Goal: Information Seeking & Learning: Learn about a topic

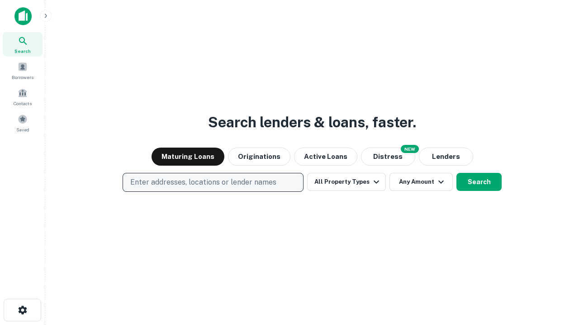
click at [212, 183] on p "Enter addresses, locations or lender names" at bounding box center [203, 182] width 146 height 11
type input "**********"
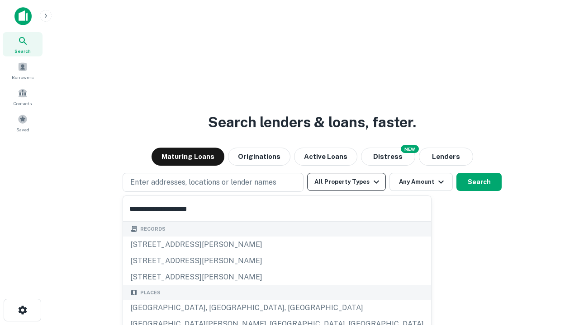
click at [216, 308] on div "[GEOGRAPHIC_DATA], [GEOGRAPHIC_DATA], [GEOGRAPHIC_DATA]" at bounding box center [277, 308] width 308 height 16
click at [346, 182] on button "All Property Types" at bounding box center [346, 182] width 79 height 18
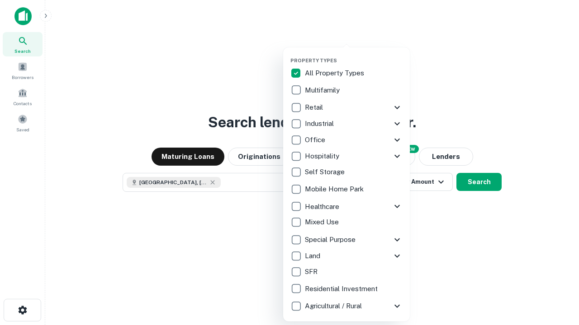
click at [353, 55] on button "button" at bounding box center [353, 55] width 127 height 0
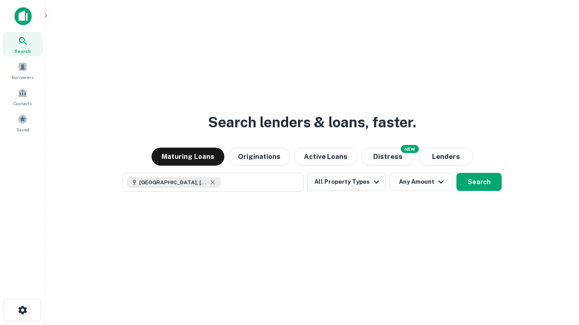
scroll to position [14, 0]
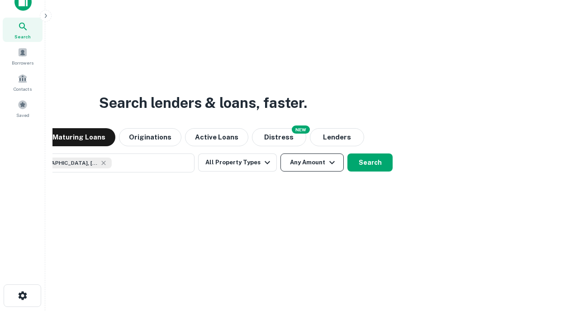
click at [280, 154] on button "Any Amount" at bounding box center [311, 163] width 63 height 18
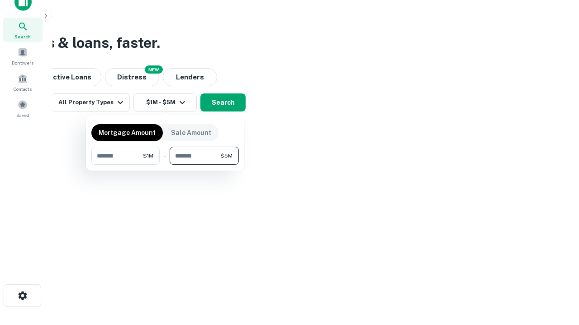
type input "*******"
click at [165, 165] on button "button" at bounding box center [164, 165] width 147 height 0
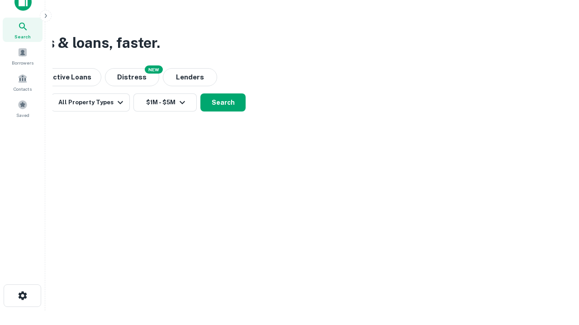
scroll to position [14, 0]
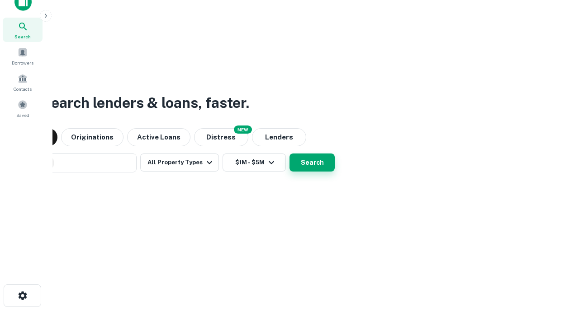
click at [289, 154] on button "Search" at bounding box center [311, 163] width 45 height 18
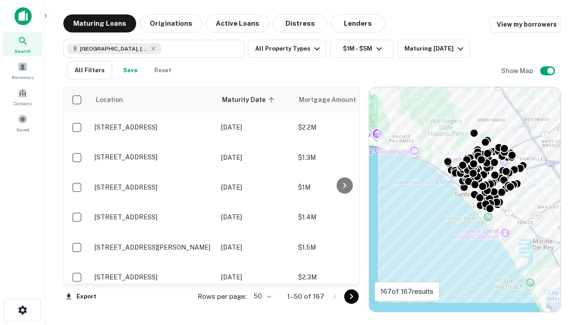
click at [261, 297] on body "Search Borrowers Contacts Saved Maturing Loans Originations Active Loans Distre…" at bounding box center [289, 162] width 579 height 325
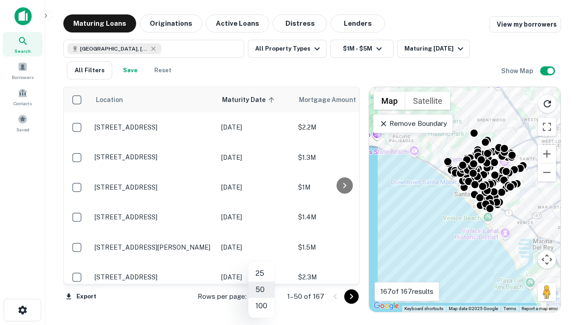
click at [261, 274] on li "25" at bounding box center [261, 274] width 26 height 16
